Goal: Navigation & Orientation: Go to known website

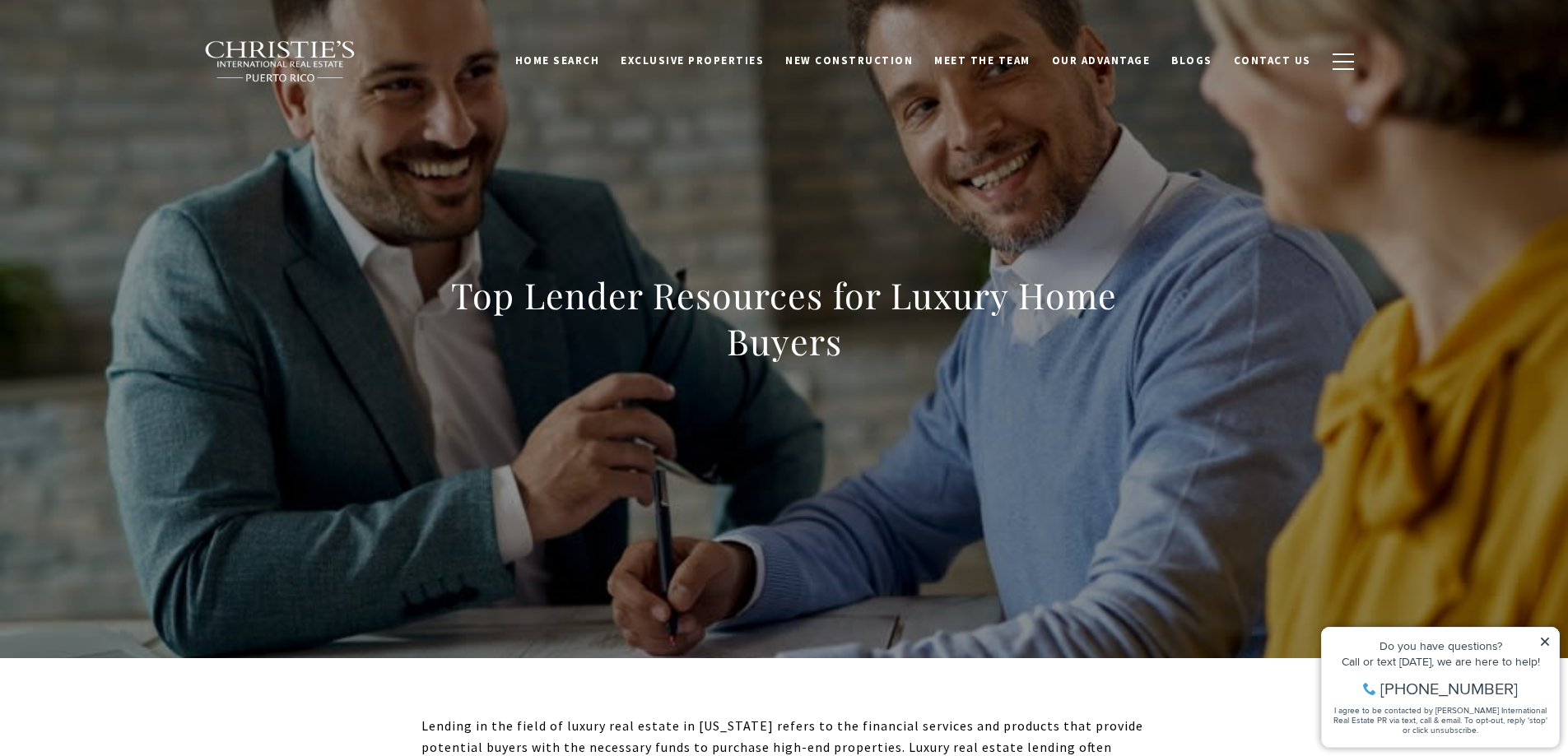
click at [291, 79] on img at bounding box center [280, 61] width 153 height 42
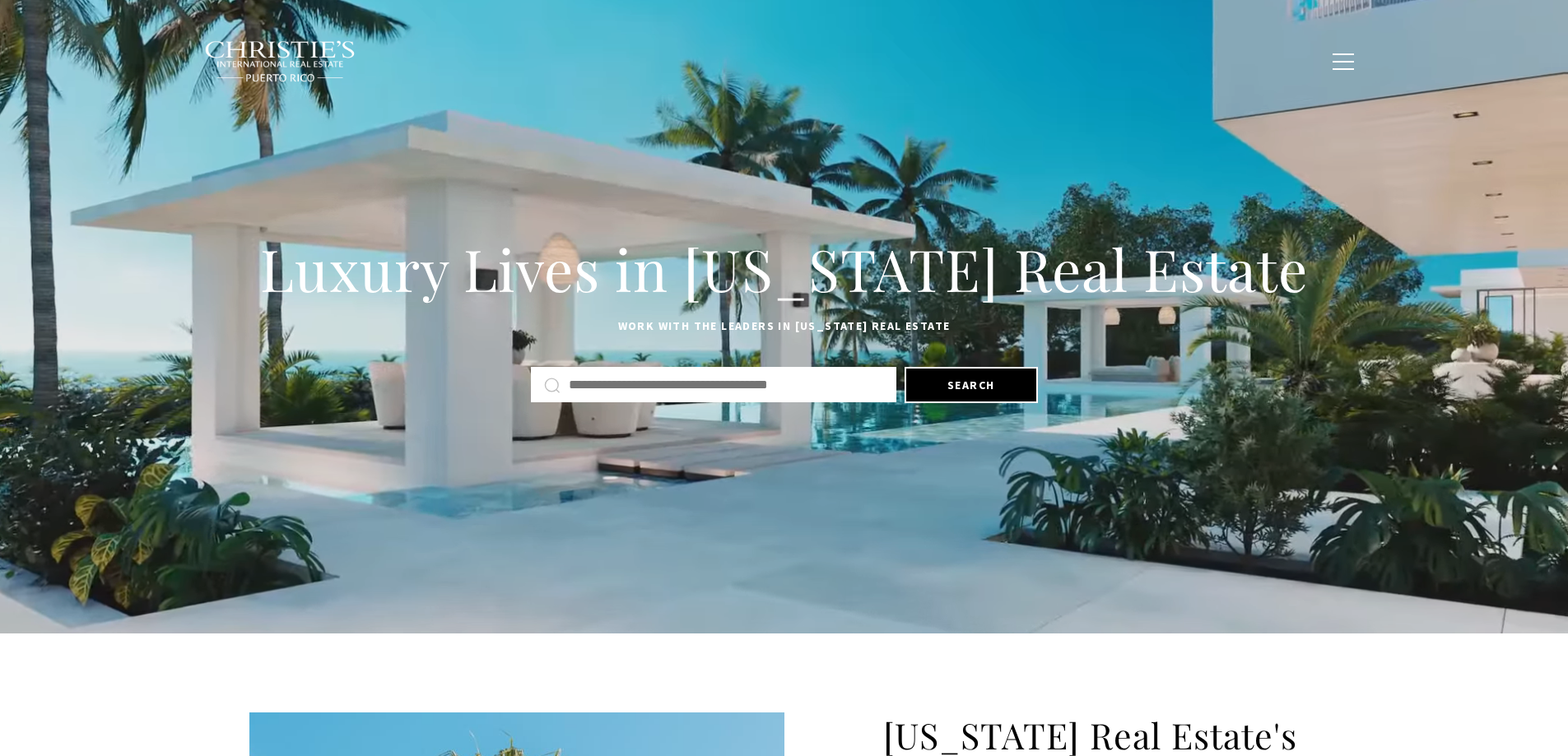
click at [273, 55] on img at bounding box center [280, 61] width 153 height 42
